Goal: Task Accomplishment & Management: Complete application form

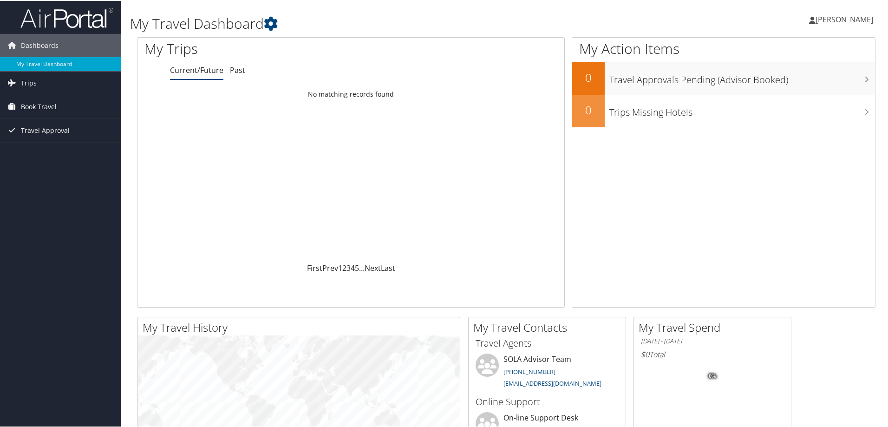
click at [32, 107] on span "Book Travel" at bounding box center [39, 105] width 36 height 23
click at [44, 125] on link "Agent Booking Request" at bounding box center [60, 124] width 121 height 14
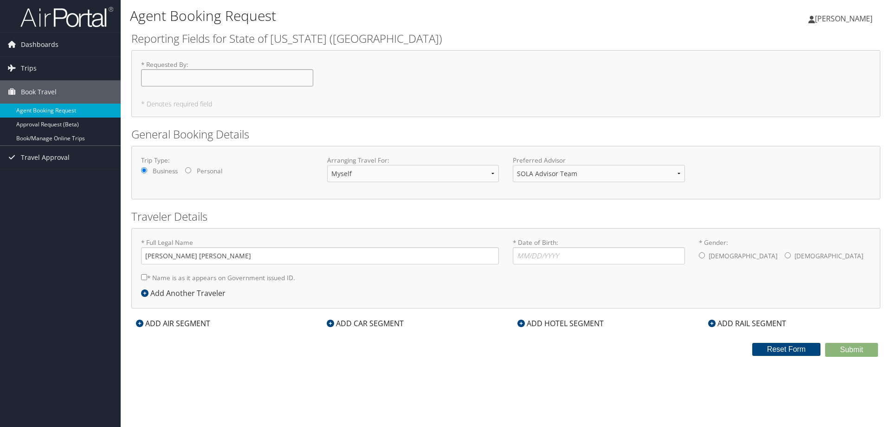
click at [182, 85] on input "* Requested By : Required" at bounding box center [227, 77] width 172 height 17
type input "[PERSON_NAME]"
click at [467, 177] on select "Myself Another Traveler Guest Traveler" at bounding box center [413, 173] width 172 height 17
click at [476, 171] on select "Myself Another Traveler Guest Traveler" at bounding box center [413, 173] width 172 height 17
click at [218, 280] on label "* Name is as it appears on Government issued ID." at bounding box center [218, 277] width 154 height 17
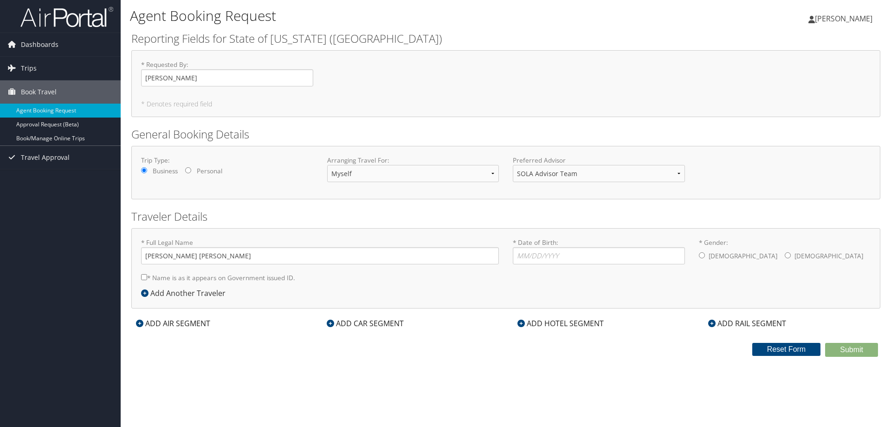
click at [147, 280] on input "* Name is as it appears on Government issued ID." at bounding box center [144, 277] width 6 height 6
checkbox input "true"
click at [544, 251] on input "* Date of Birth: Invalid Date" at bounding box center [599, 255] width 172 height 17
type input "[DATE]"
click at [795, 254] on label "[DEMOGRAPHIC_DATA]" at bounding box center [829, 256] width 69 height 18
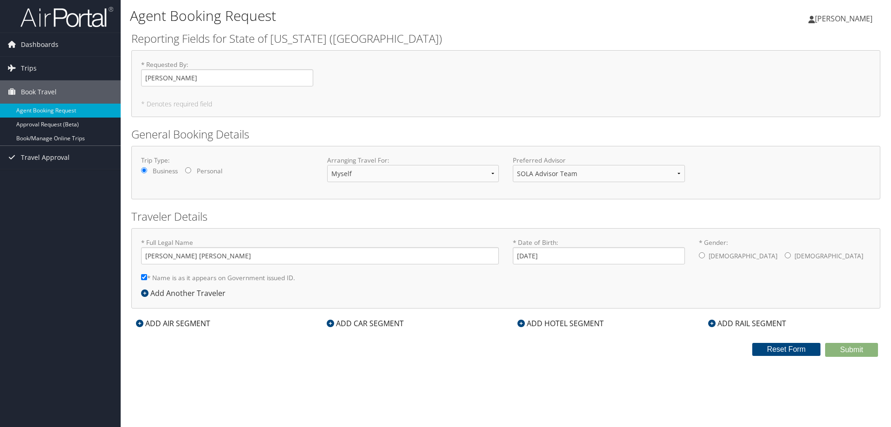
click at [785, 254] on input "* Gender: [DEMOGRAPHIC_DATA] [DEMOGRAPHIC_DATA]" at bounding box center [788, 255] width 6 height 6
radio input "true"
click at [152, 324] on div "ADD AIR SEGMENT" at bounding box center [173, 323] width 84 height 11
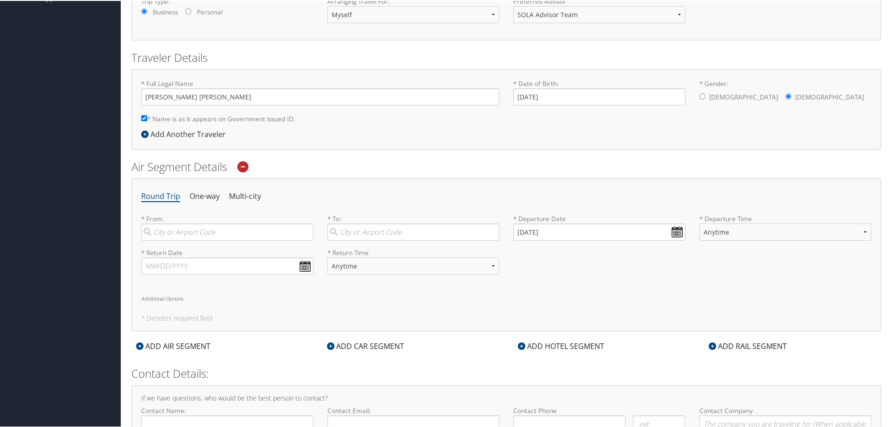
scroll to position [186, 0]
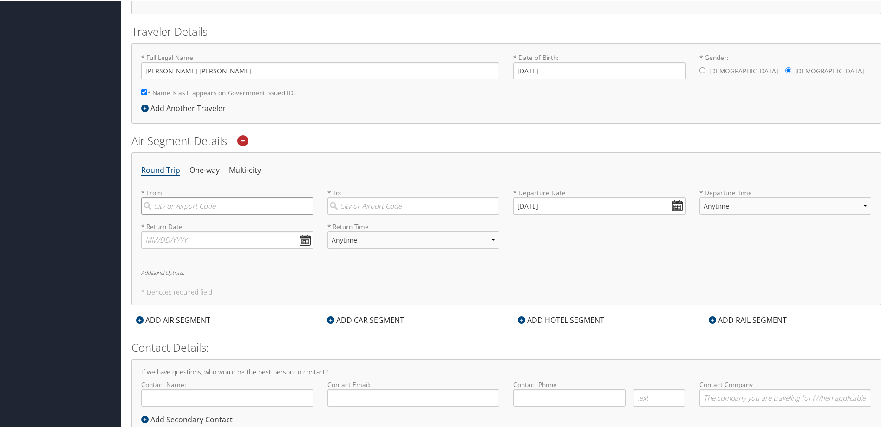
click at [195, 200] on input "search" at bounding box center [227, 204] width 172 height 17
click at [193, 225] on div "[GEOGRAPHIC_DATA] (MSY null)" at bounding box center [229, 224] width 160 height 12
click at [193, 214] on input "msy" at bounding box center [227, 204] width 172 height 17
type input "[GEOGRAPHIC_DATA] (MSY null)"
click at [363, 205] on input "search" at bounding box center [413, 204] width 172 height 17
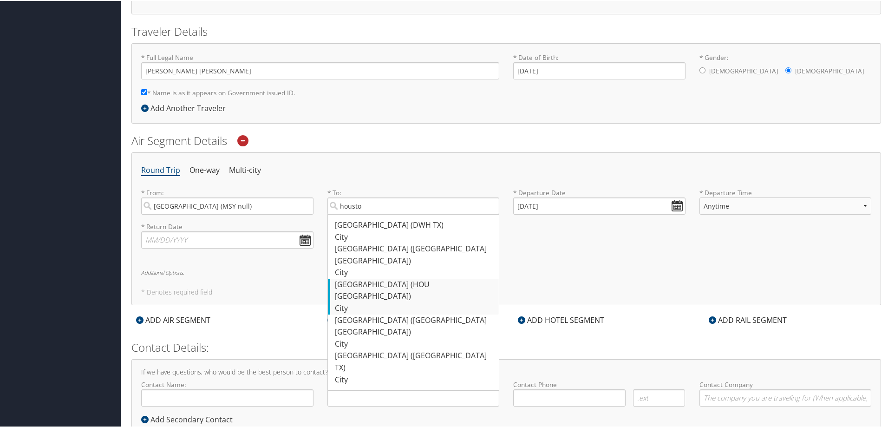
click at [376, 278] on div "[GEOGRAPHIC_DATA] ([GEOGRAPHIC_DATA] [GEOGRAPHIC_DATA])" at bounding box center [415, 290] width 160 height 24
click at [376, 214] on input "housto" at bounding box center [413, 204] width 172 height 17
type input "[GEOGRAPHIC_DATA] ([GEOGRAPHIC_DATA] [GEOGRAPHIC_DATA])"
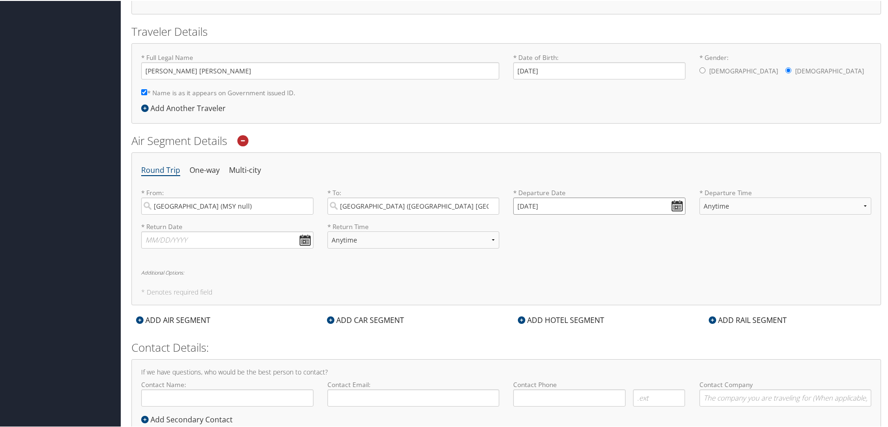
click at [674, 207] on input "[DATE]" at bounding box center [599, 204] width 172 height 17
click at [536, 295] on td "20" at bounding box center [537, 294] width 13 height 13
type input "[DATE]"
click at [859, 210] on select "Anytime Early Morning (5AM-7AM) Morning (7AM-12PM) Afternoon (12PM-5PM) Evening…" at bounding box center [785, 204] width 172 height 17
select select "7AM-12PM"
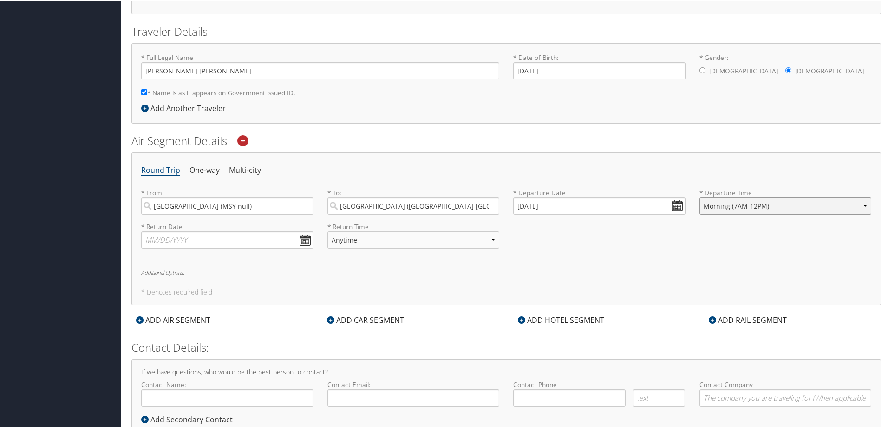
click at [699, 196] on select "Anytime Early Morning (5AM-7AM) Morning (7AM-12PM) Afternoon (12PM-5PM) Evening…" at bounding box center [785, 204] width 172 height 17
click at [300, 240] on input "text" at bounding box center [227, 238] width 172 height 17
click at [184, 326] on td "21" at bounding box center [181, 328] width 13 height 13
type input "[DATE]"
click at [446, 242] on select "Anytime Early Morning (5AM-7AM) Morning (7AM-12PM) Afternoon (12PM-5PM) Evening…" at bounding box center [413, 238] width 172 height 17
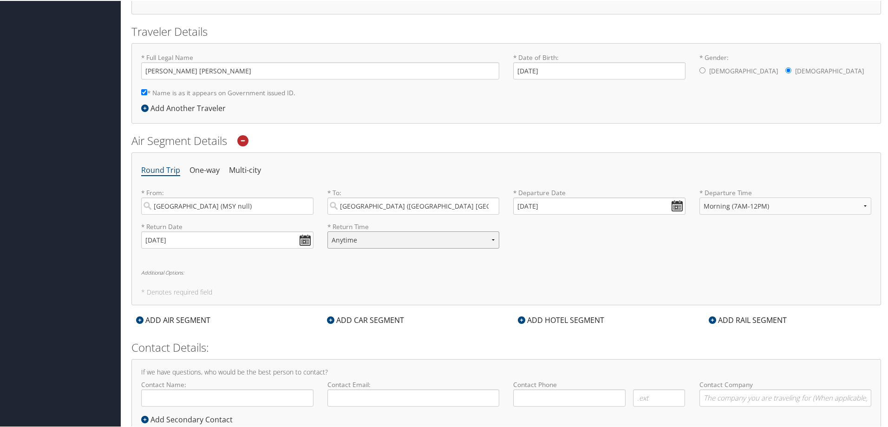
select select "5PM-10PM"
click at [327, 230] on select "Anytime Early Morning (5AM-7AM) Morning (7AM-12PM) Afternoon (12PM-5PM) Evening…" at bounding box center [413, 238] width 172 height 17
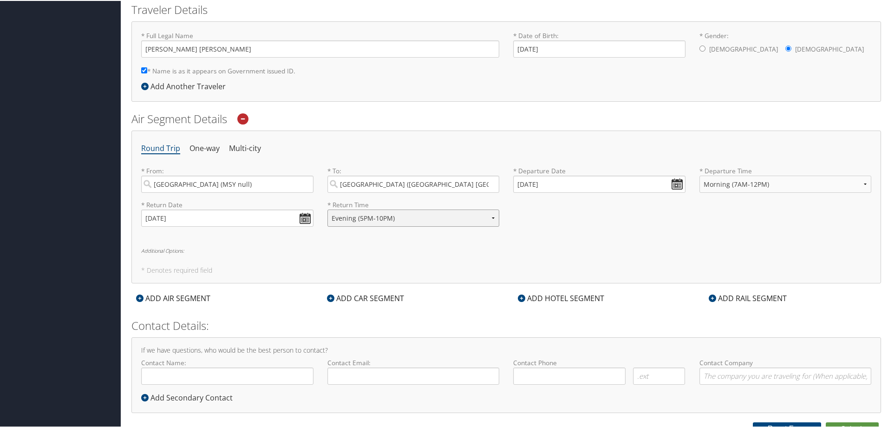
scroll to position [216, 0]
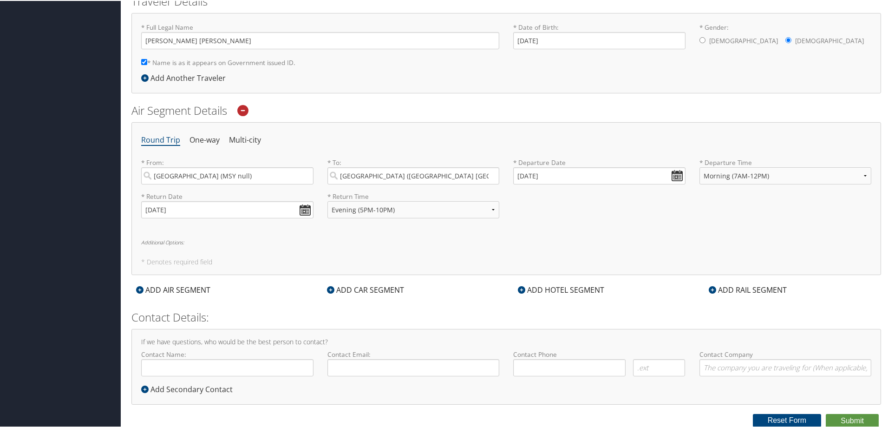
click at [882, 129] on div "Agent Booking Request [PERSON_NAME] [PERSON_NAME] My Settings Travel Agency Con…" at bounding box center [506, 105] width 771 height 643
click at [273, 364] on input "Contact Name:" at bounding box center [227, 366] width 172 height 17
type input "[PERSON_NAME] [PERSON_NAME]"
click at [411, 376] on div "Contact Email: Required" at bounding box center [413, 366] width 186 height 34
click at [410, 367] on input "Contact Email:" at bounding box center [413, 366] width 172 height 17
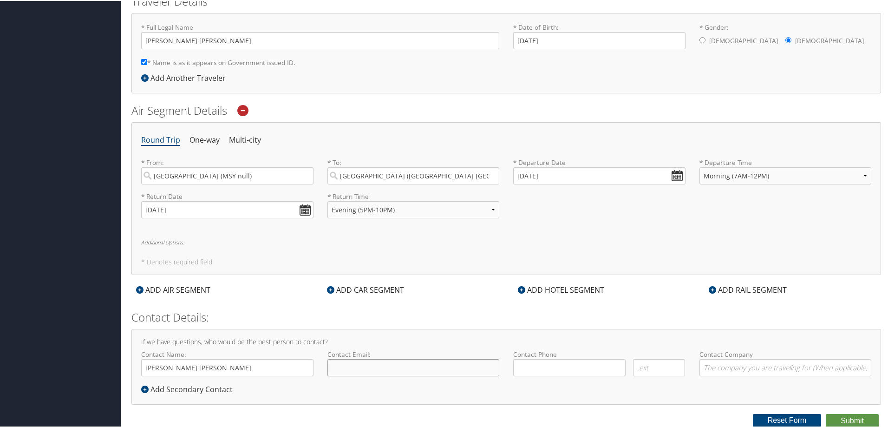
type input "[EMAIL_ADDRESS][DOMAIN_NAME]"
click at [553, 365] on input "( ) -" at bounding box center [569, 366] width 112 height 17
type input "[PHONE_NUMBER]"
click at [747, 371] on input "Contact Company" at bounding box center [785, 366] width 172 height 17
type input "University of New Orleans Athletics"
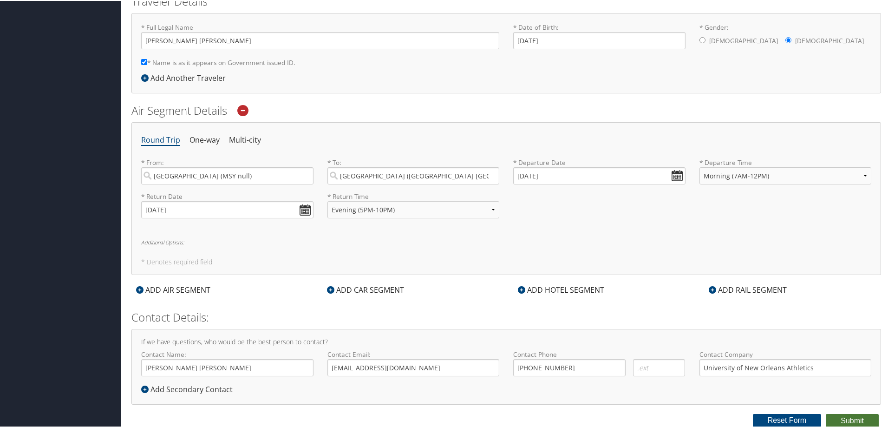
click at [840, 420] on button "Submit" at bounding box center [851, 420] width 53 height 14
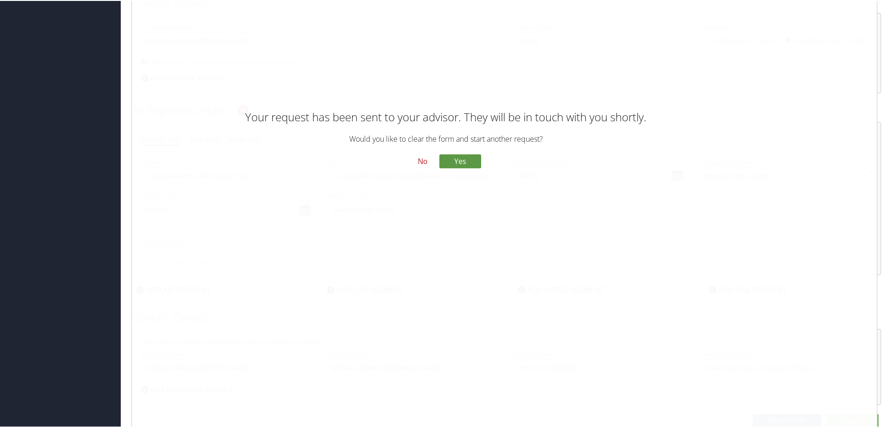
click at [422, 159] on button "No" at bounding box center [422, 161] width 24 height 16
